Goal: Task Accomplishment & Management: Complete application form

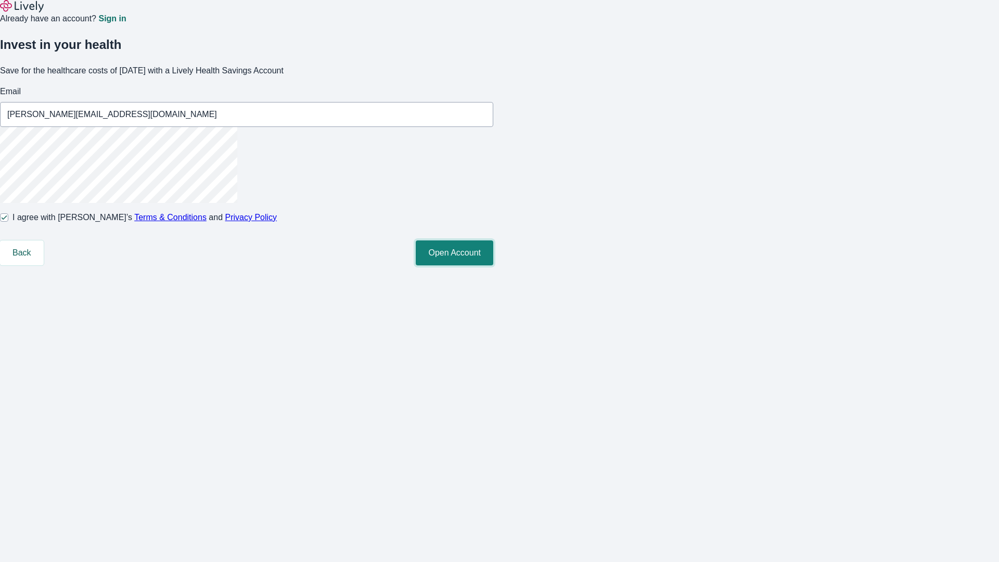
click at [493, 265] on button "Open Account" at bounding box center [455, 252] width 78 height 25
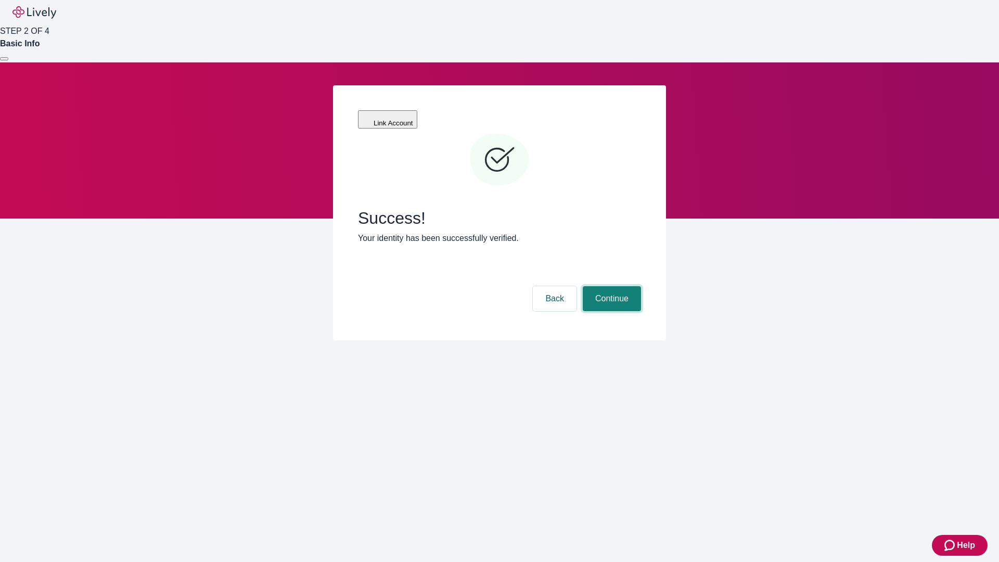
click at [610, 286] on button "Continue" at bounding box center [612, 298] width 58 height 25
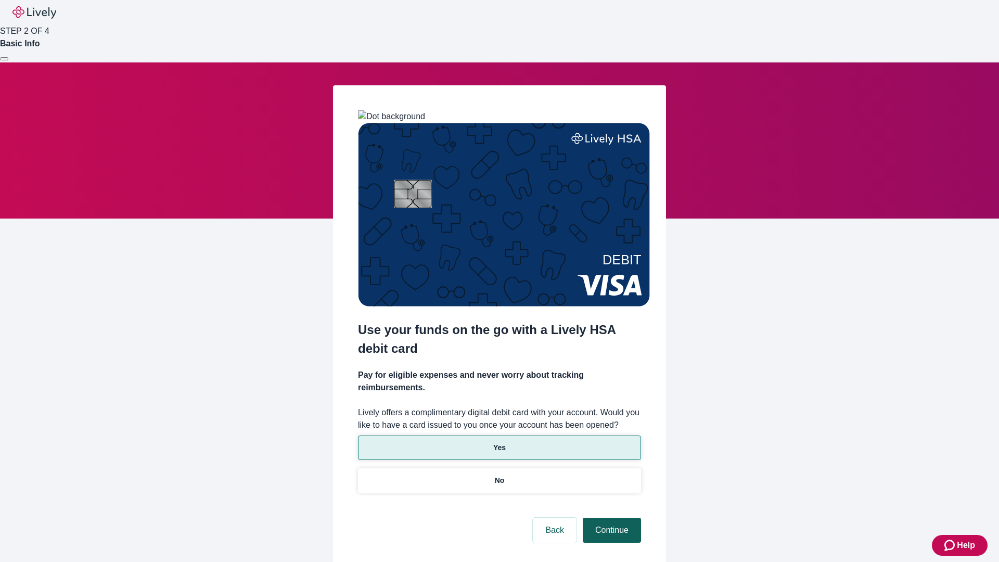
click at [499, 442] on p "Yes" at bounding box center [499, 447] width 12 height 11
click at [610, 518] on button "Continue" at bounding box center [612, 530] width 58 height 25
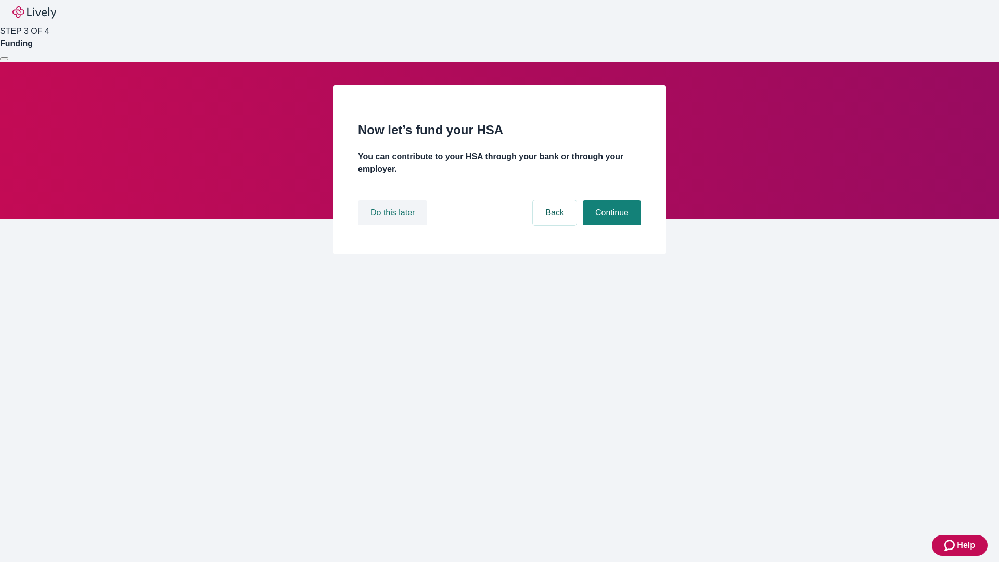
click at [394, 225] on button "Do this later" at bounding box center [392, 212] width 69 height 25
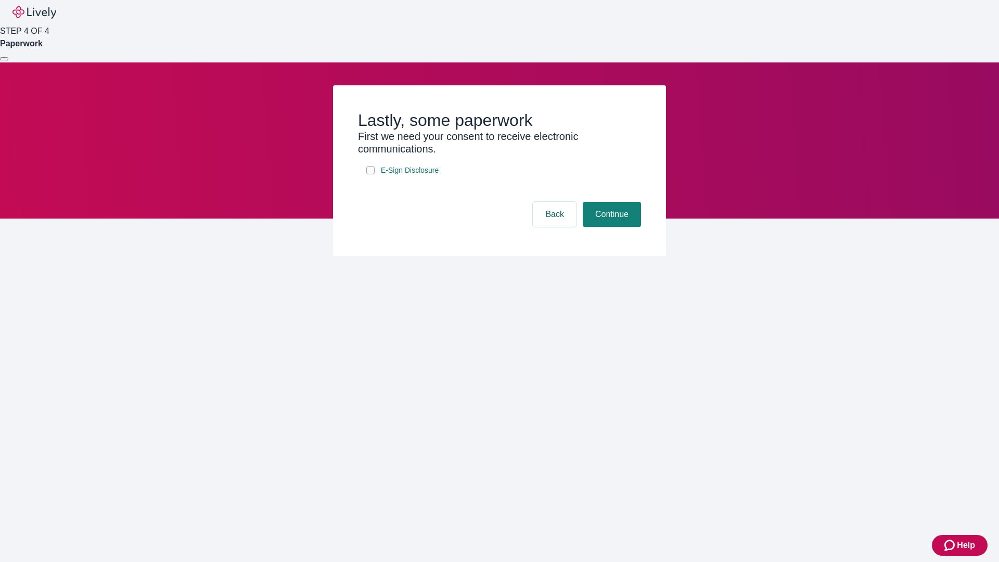
click at [371, 174] on input "E-Sign Disclosure" at bounding box center [370, 170] width 8 height 8
checkbox input "true"
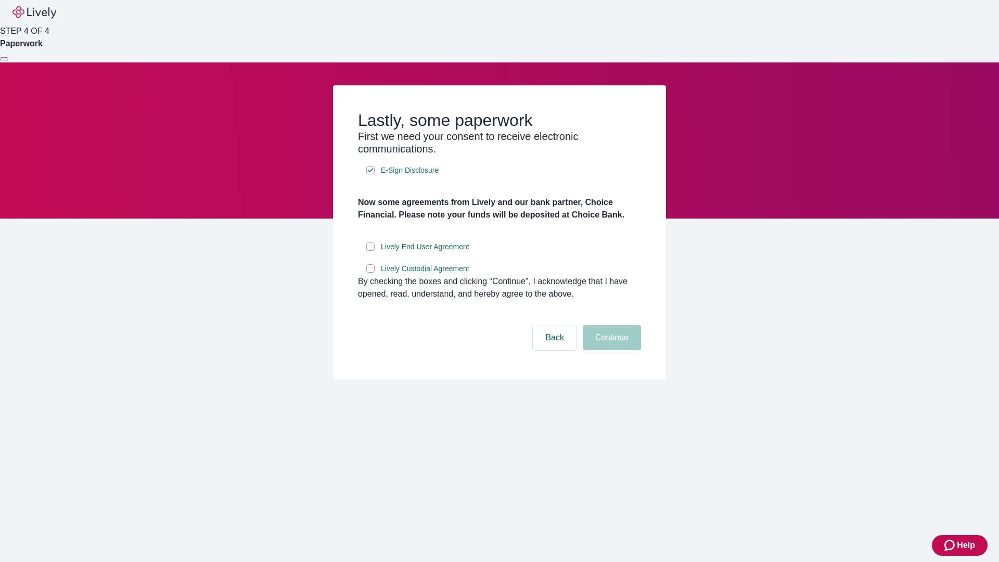
click at [371, 251] on input "Lively End User Agreement" at bounding box center [370, 246] width 8 height 8
checkbox input "true"
click at [371, 273] on input "Lively Custodial Agreement" at bounding box center [370, 268] width 8 height 8
checkbox input "true"
click at [610, 350] on button "Continue" at bounding box center [612, 337] width 58 height 25
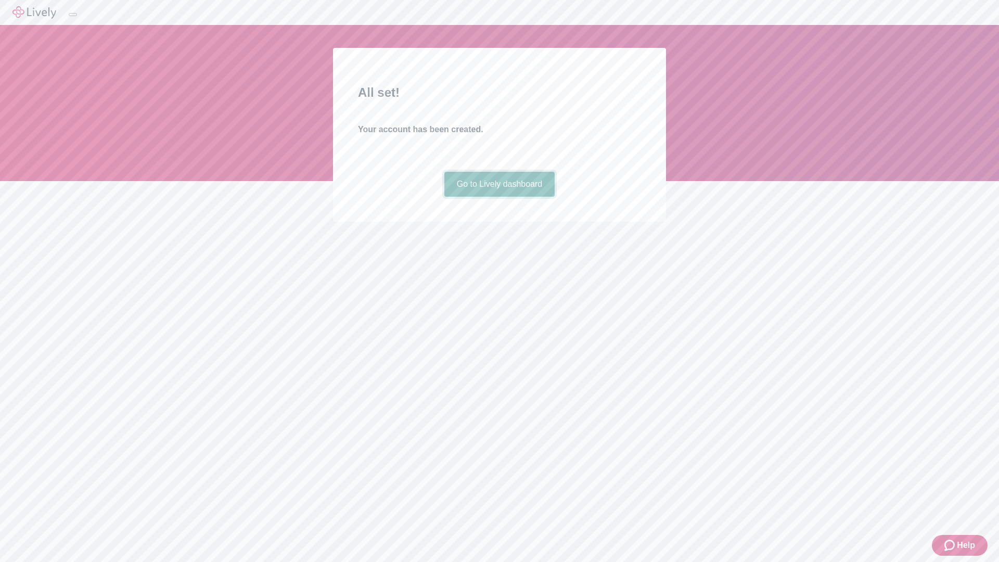
click at [499, 197] on link "Go to Lively dashboard" at bounding box center [499, 184] width 111 height 25
